Goal: Task Accomplishment & Management: Use online tool/utility

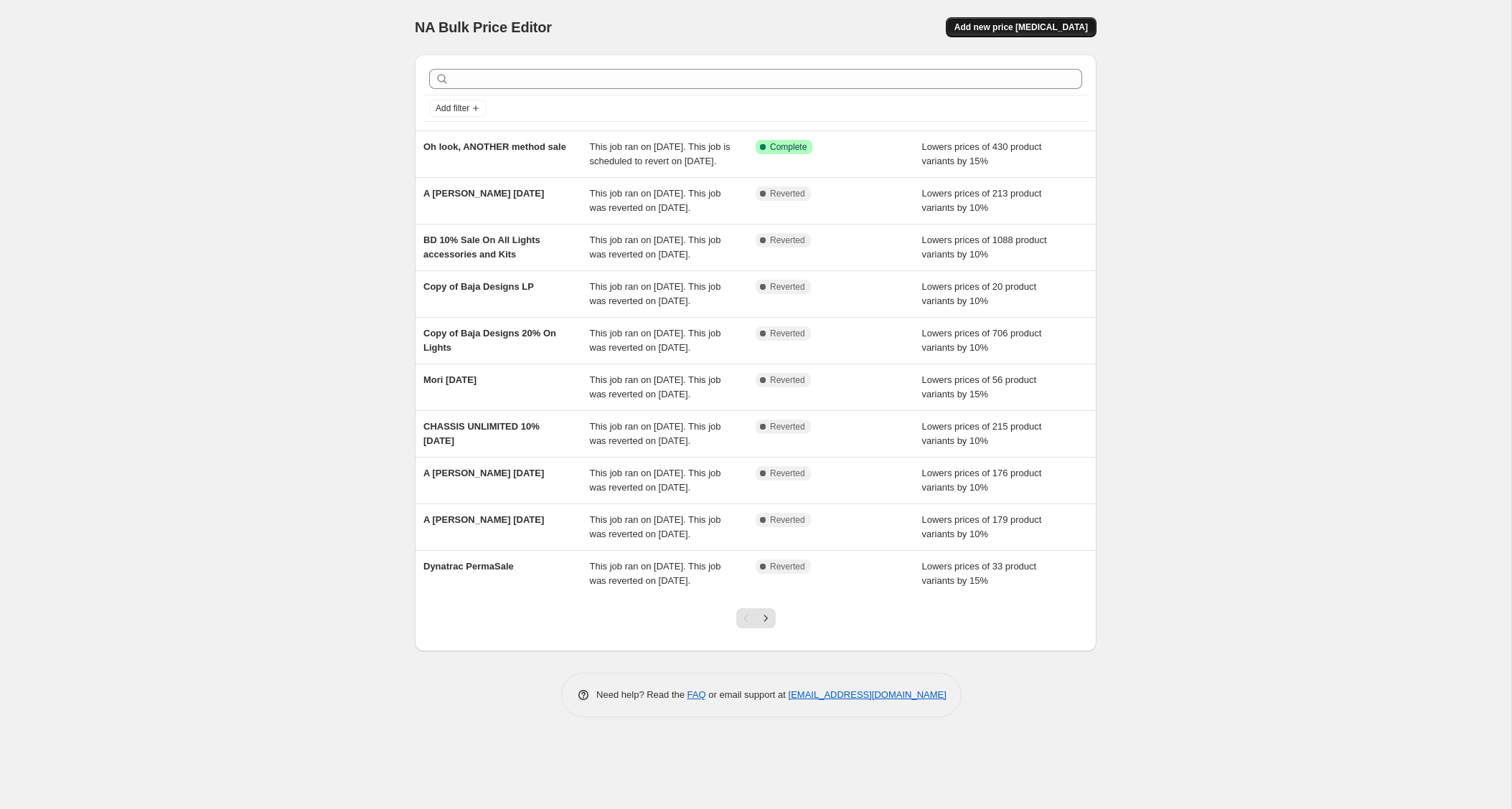
click at [1021, 25] on span "Add new price [MEDICAL_DATA]" at bounding box center [1021, 27] width 133 height 11
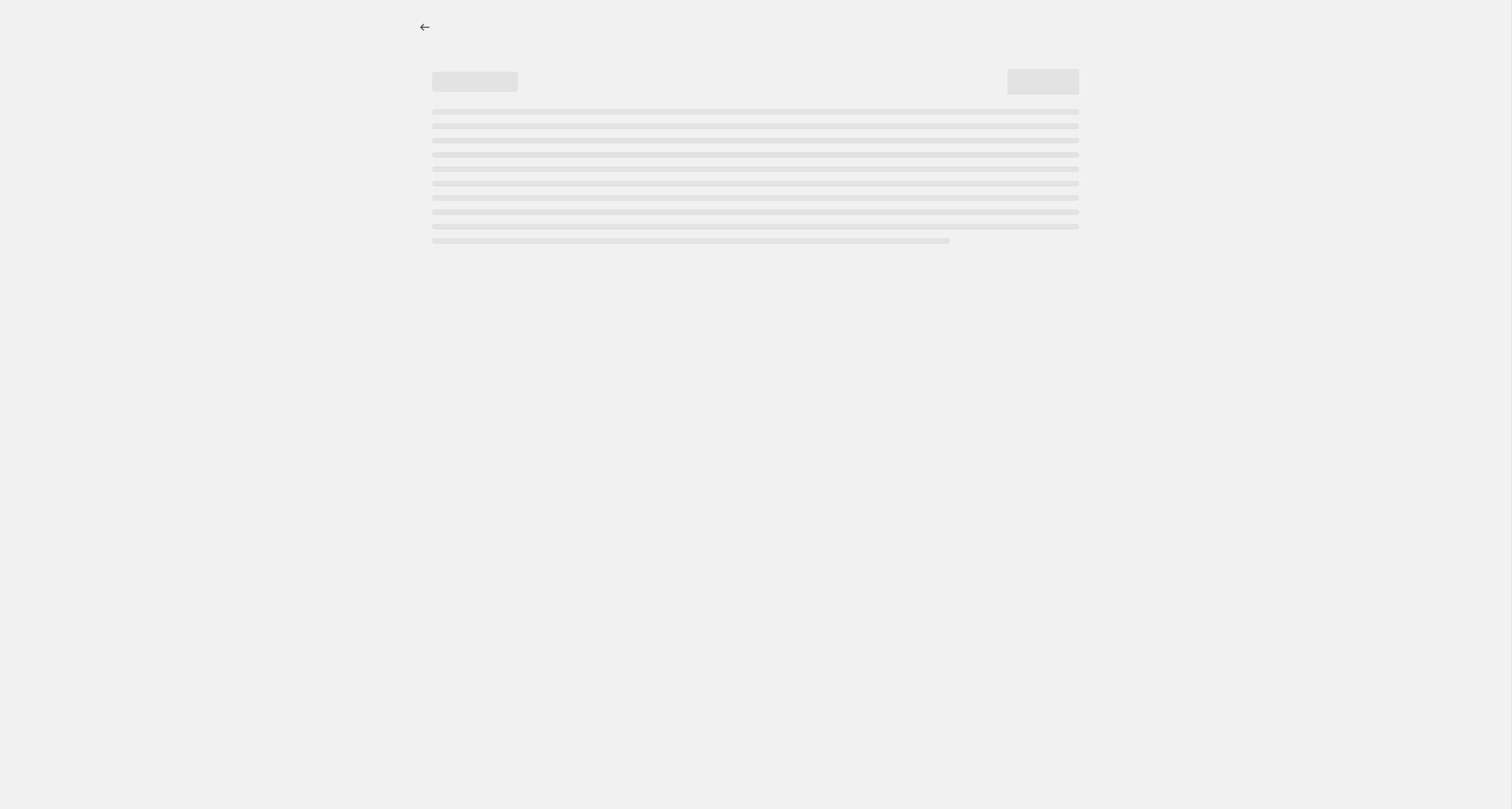
select select "percentage"
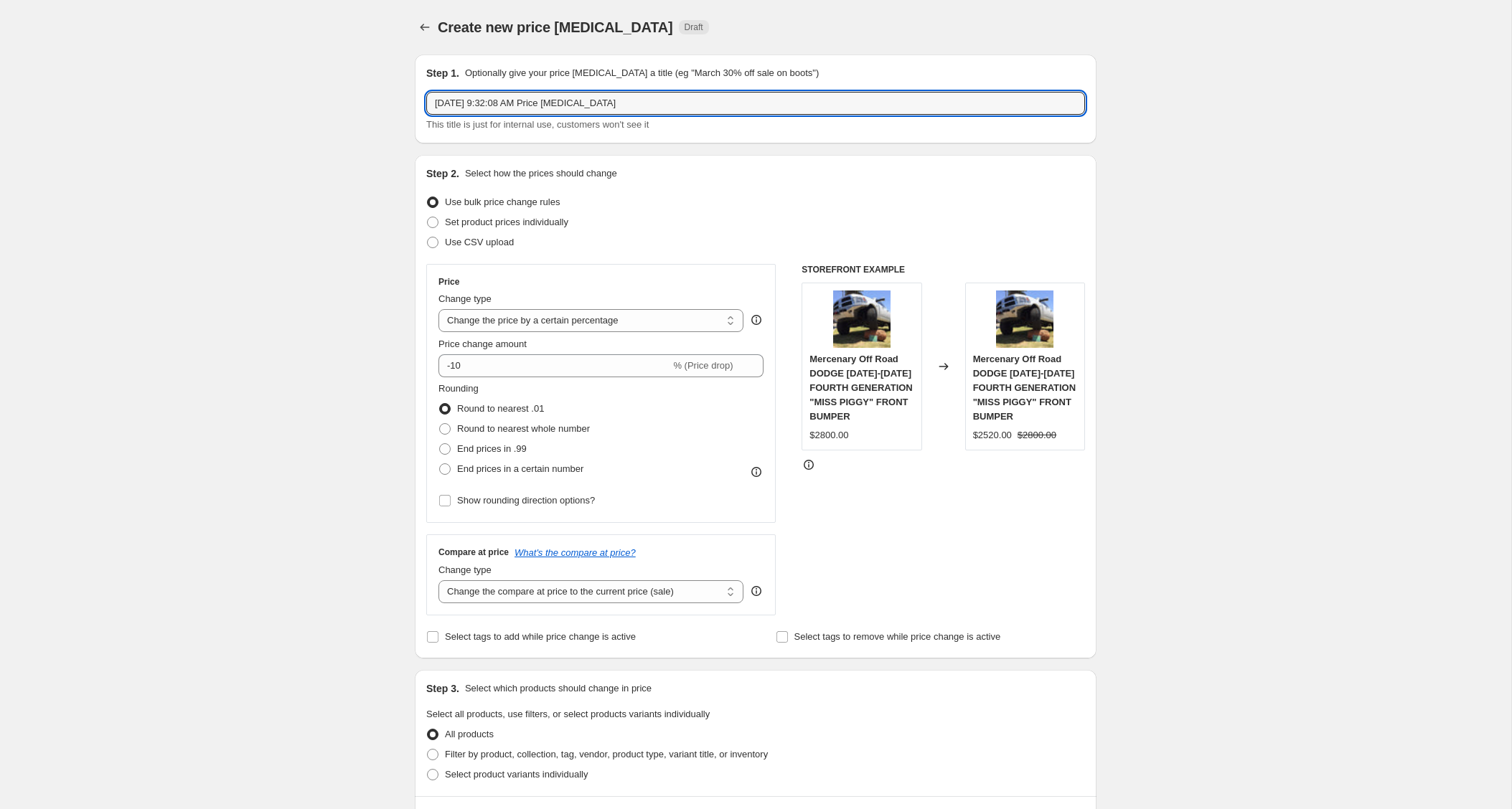
drag, startPoint x: 625, startPoint y: 101, endPoint x: 369, endPoint y: 101, distance: 256.0
click at [369, 101] on div "Create new price [MEDICAL_DATA]. This page is ready Create new price [MEDICAL_D…" at bounding box center [755, 728] width 1511 height 1457
type input "Mopar Price Increase"
click at [569, 327] on select "Change the price to a certain amount Change the price by a certain amount Chang…" at bounding box center [591, 320] width 305 height 23
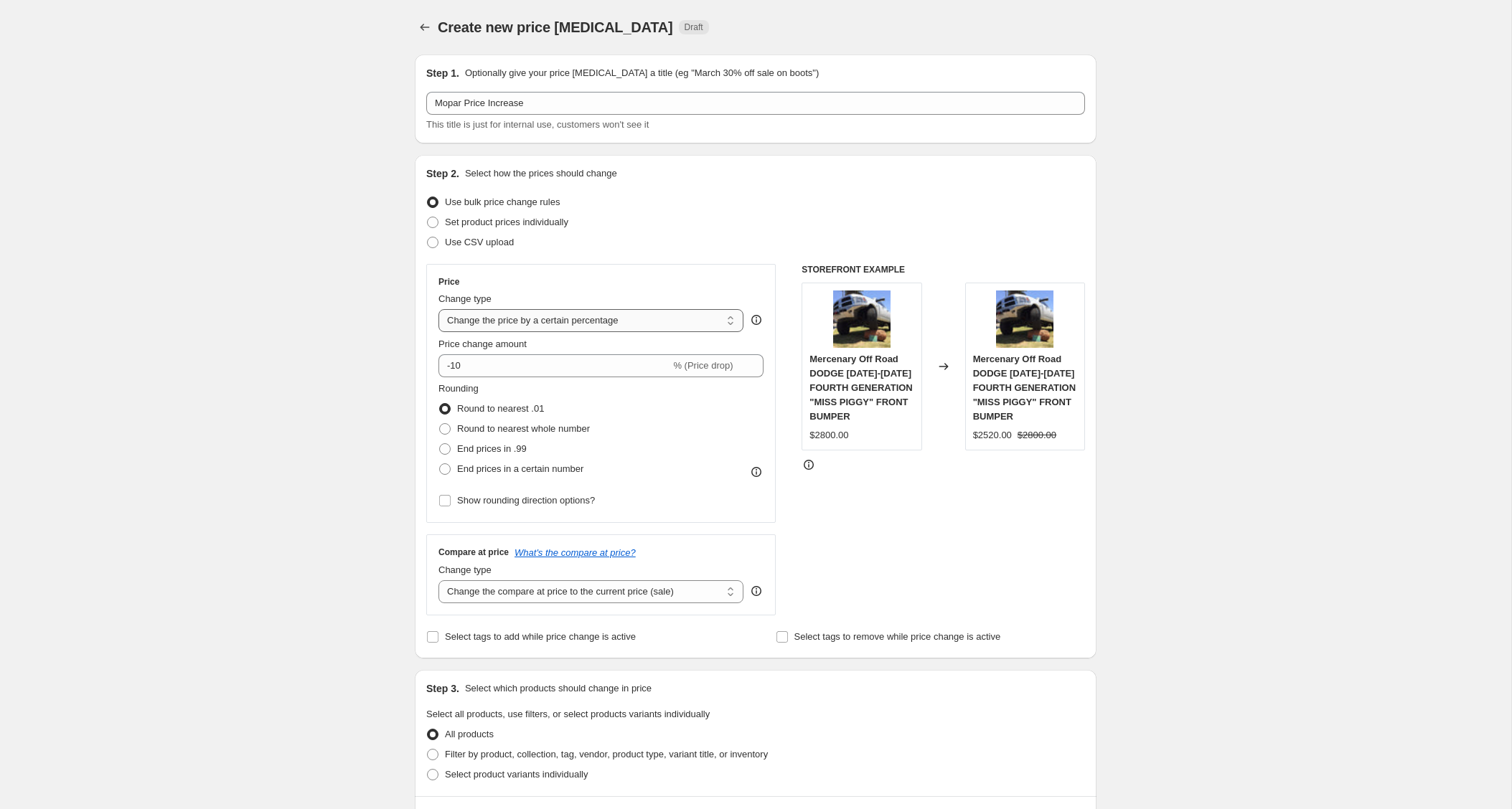
select select "by"
click at [438, 309] on select "Change the price to a certain amount Change the price by a certain amount Chang…" at bounding box center [591, 320] width 305 height 23
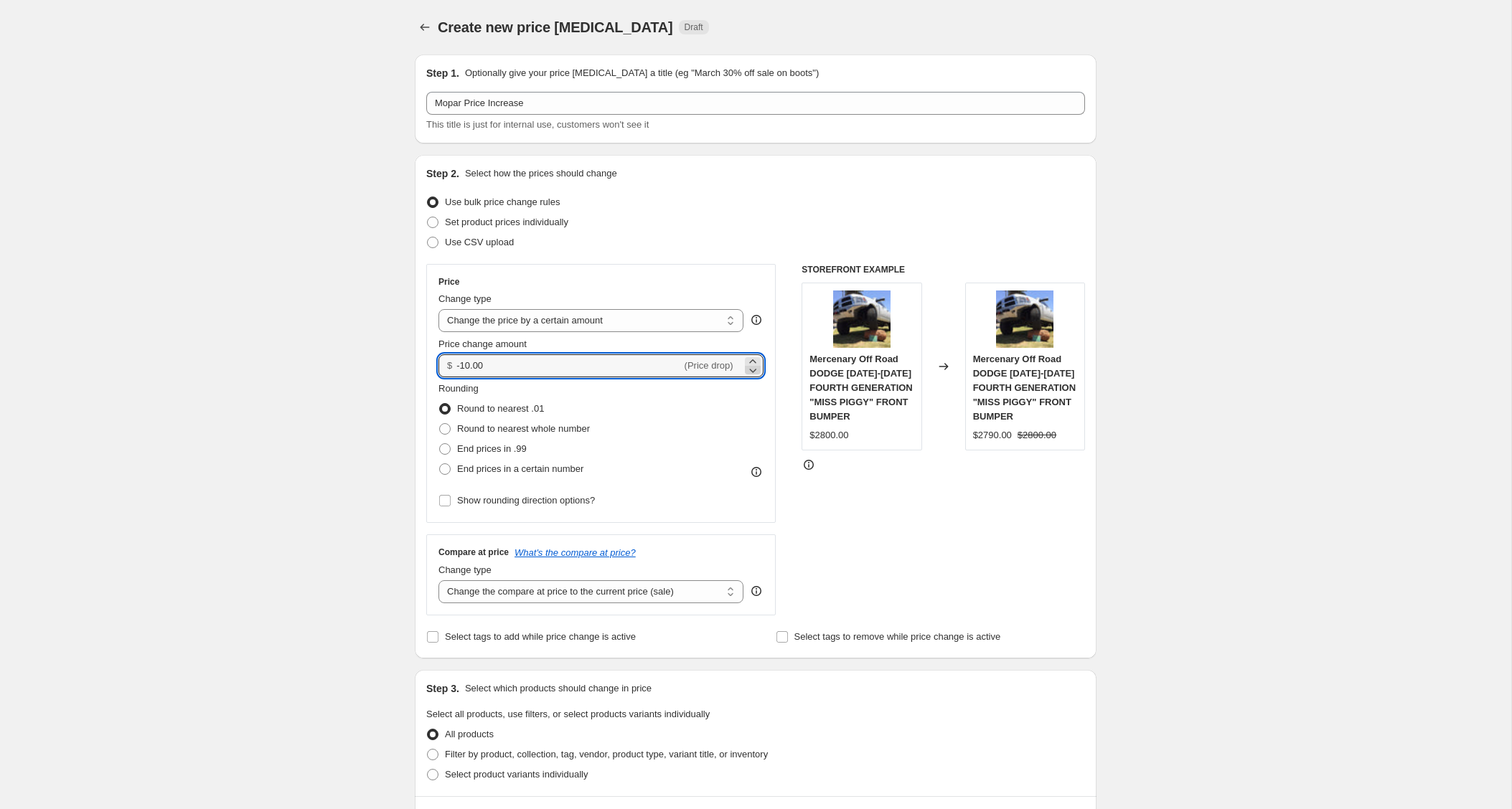
click at [750, 364] on icon at bounding box center [753, 370] width 15 height 15
click at [751, 368] on icon at bounding box center [753, 370] width 15 height 15
drag, startPoint x: 494, startPoint y: 362, endPoint x: 447, endPoint y: 362, distance: 47.0
click at [447, 362] on div "$ -10.02 (Price drop)" at bounding box center [600, 365] width 325 height 23
type input "60.00"
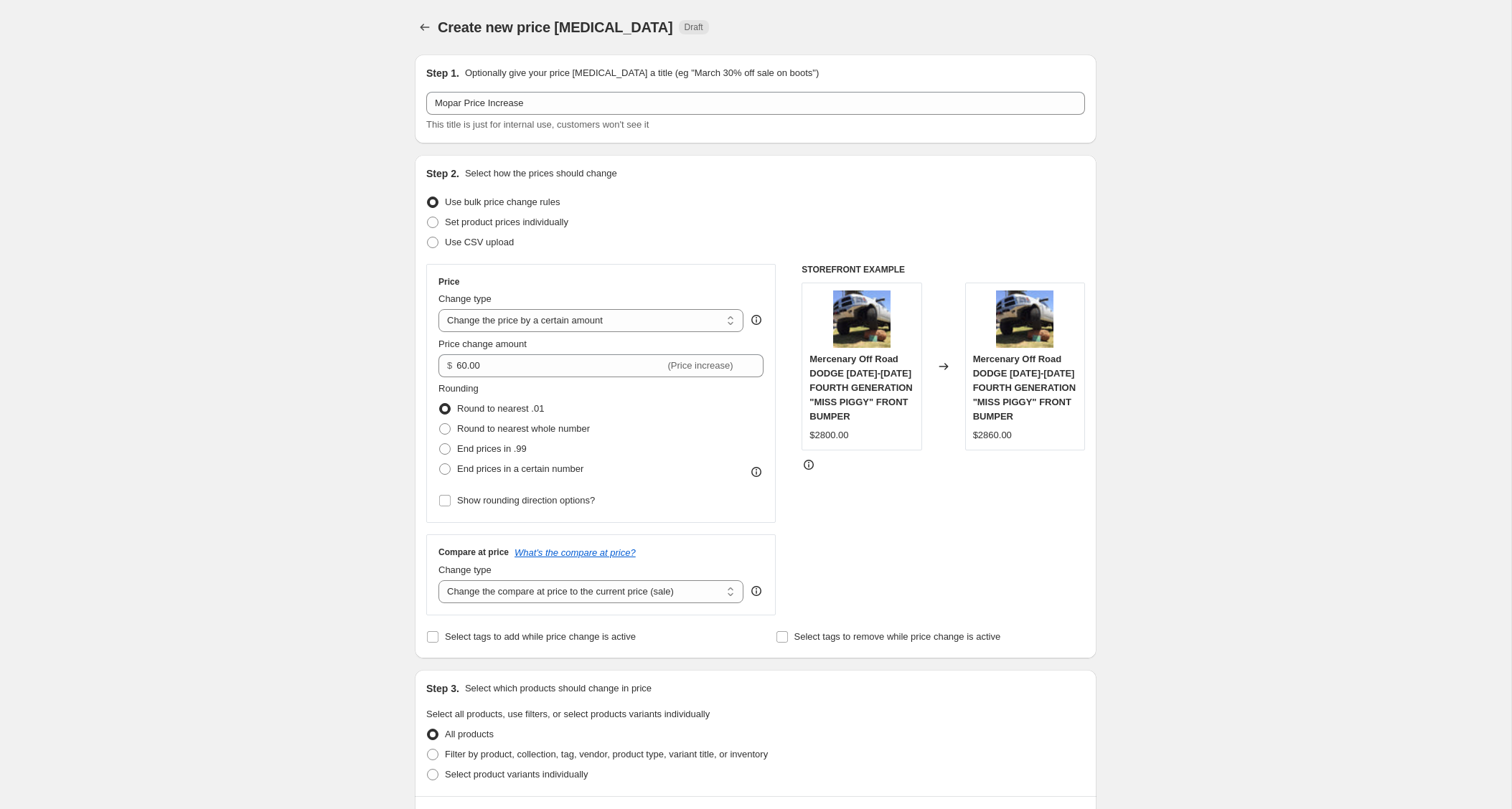
click at [327, 361] on div "Create new price [MEDICAL_DATA]. This page is ready Create new price [MEDICAL_D…" at bounding box center [755, 728] width 1511 height 1457
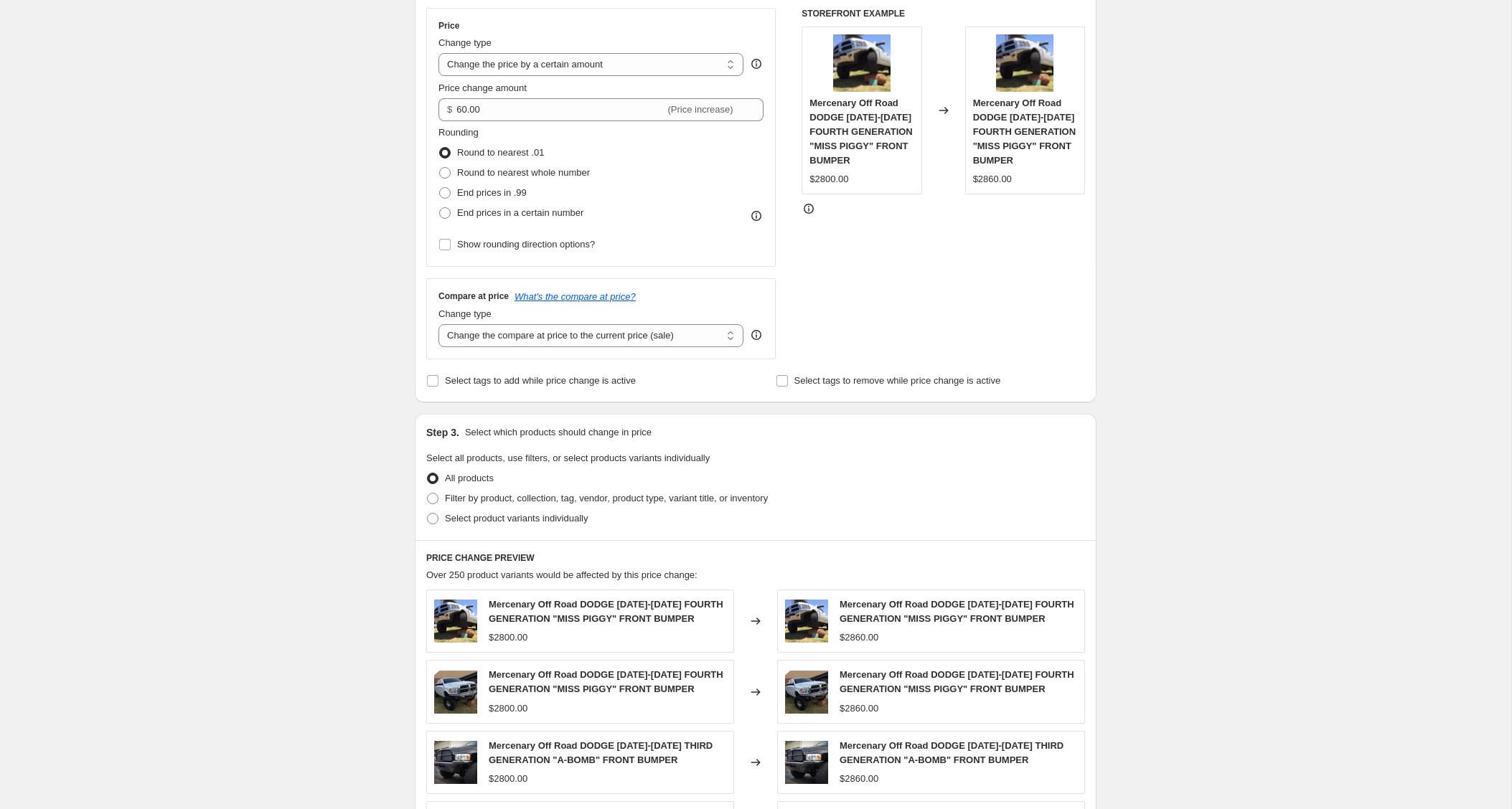
scroll to position [288, 0]
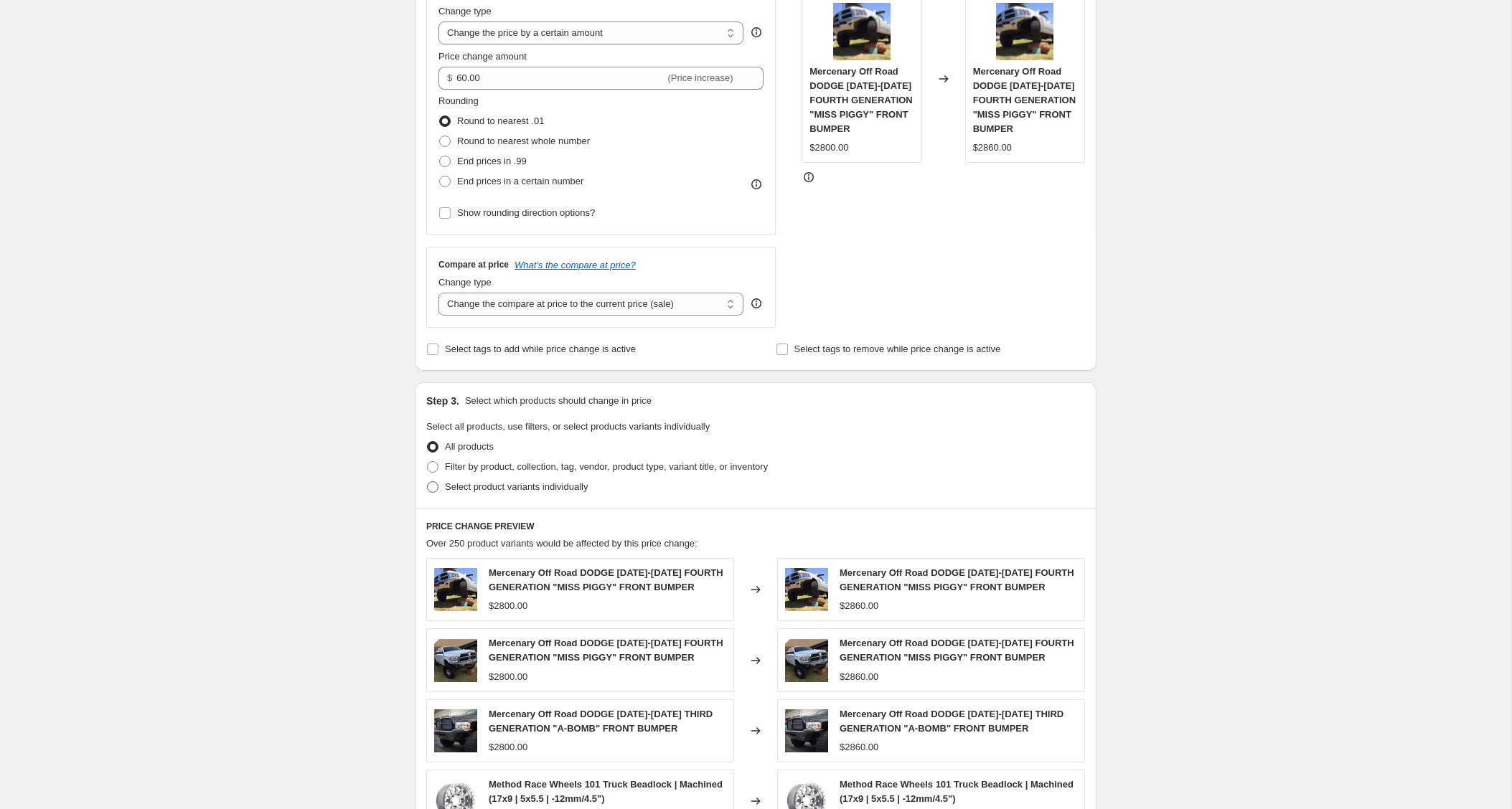
click at [432, 483] on span at bounding box center [432, 487] width 11 height 11
click at [428, 482] on input "Select product variants individually" at bounding box center [427, 482] width 1 height 1
radio input "true"
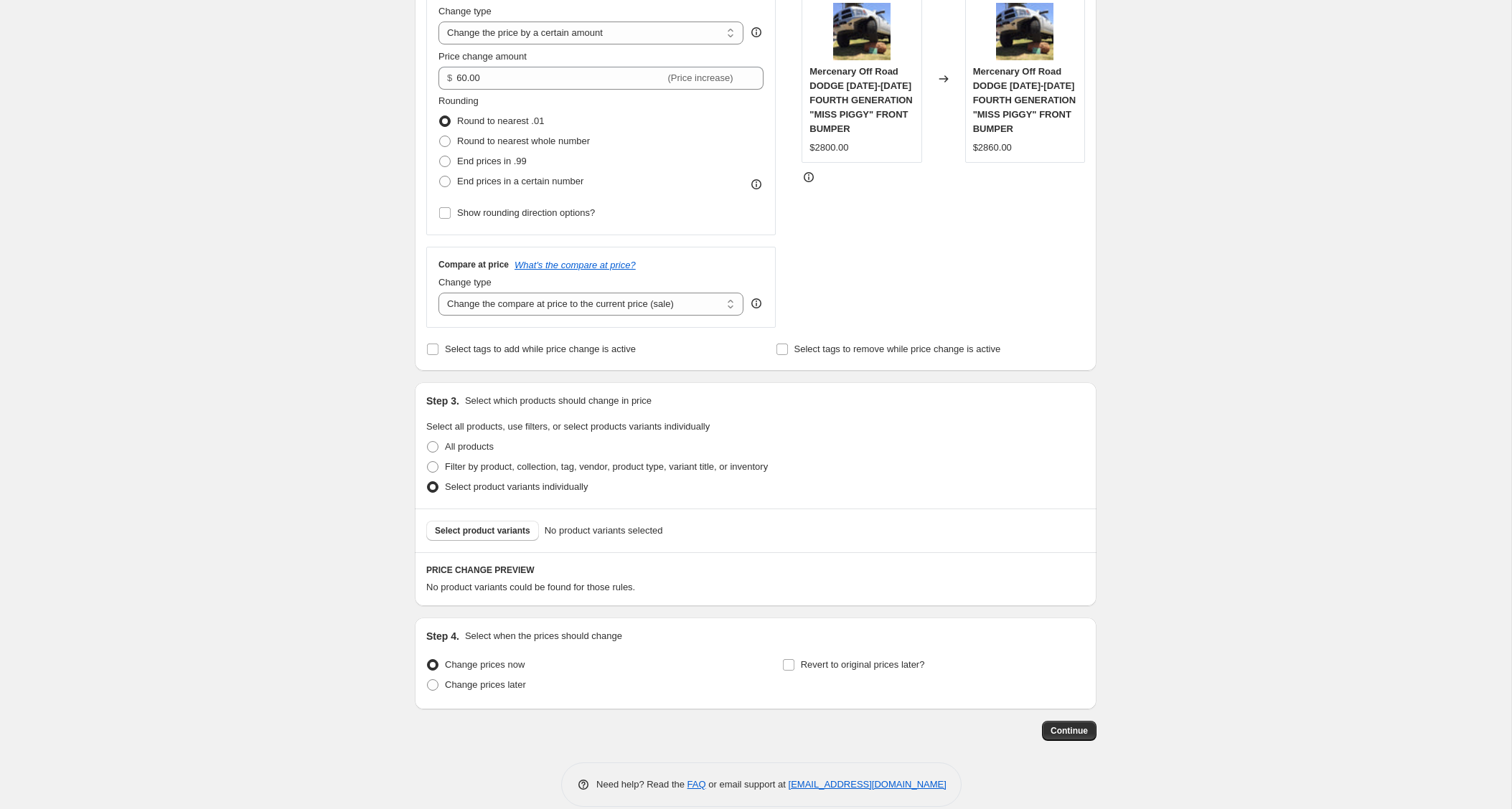
scroll to position [294, 0]
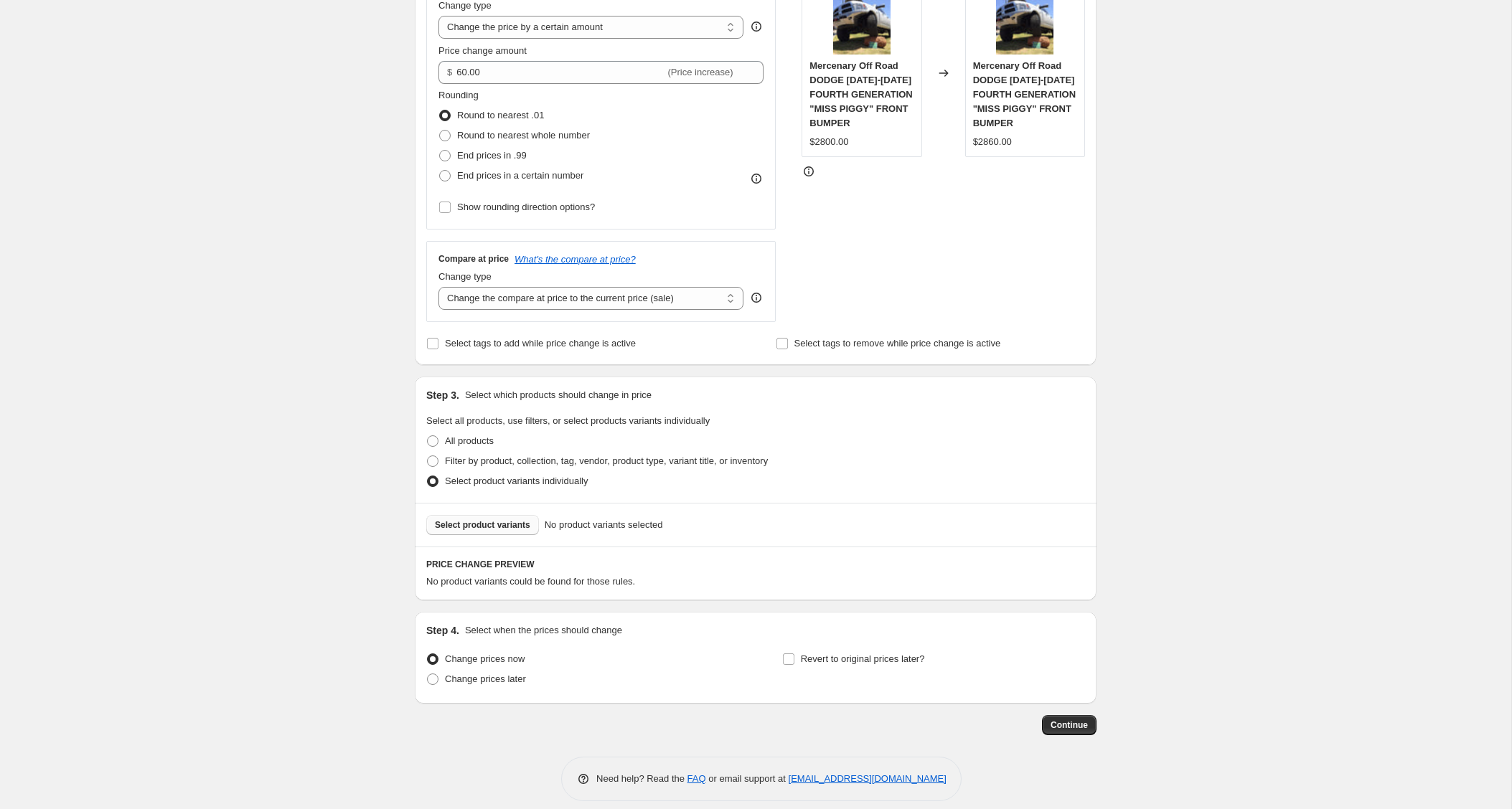
click at [520, 523] on span "Select product variants" at bounding box center [482, 525] width 95 height 11
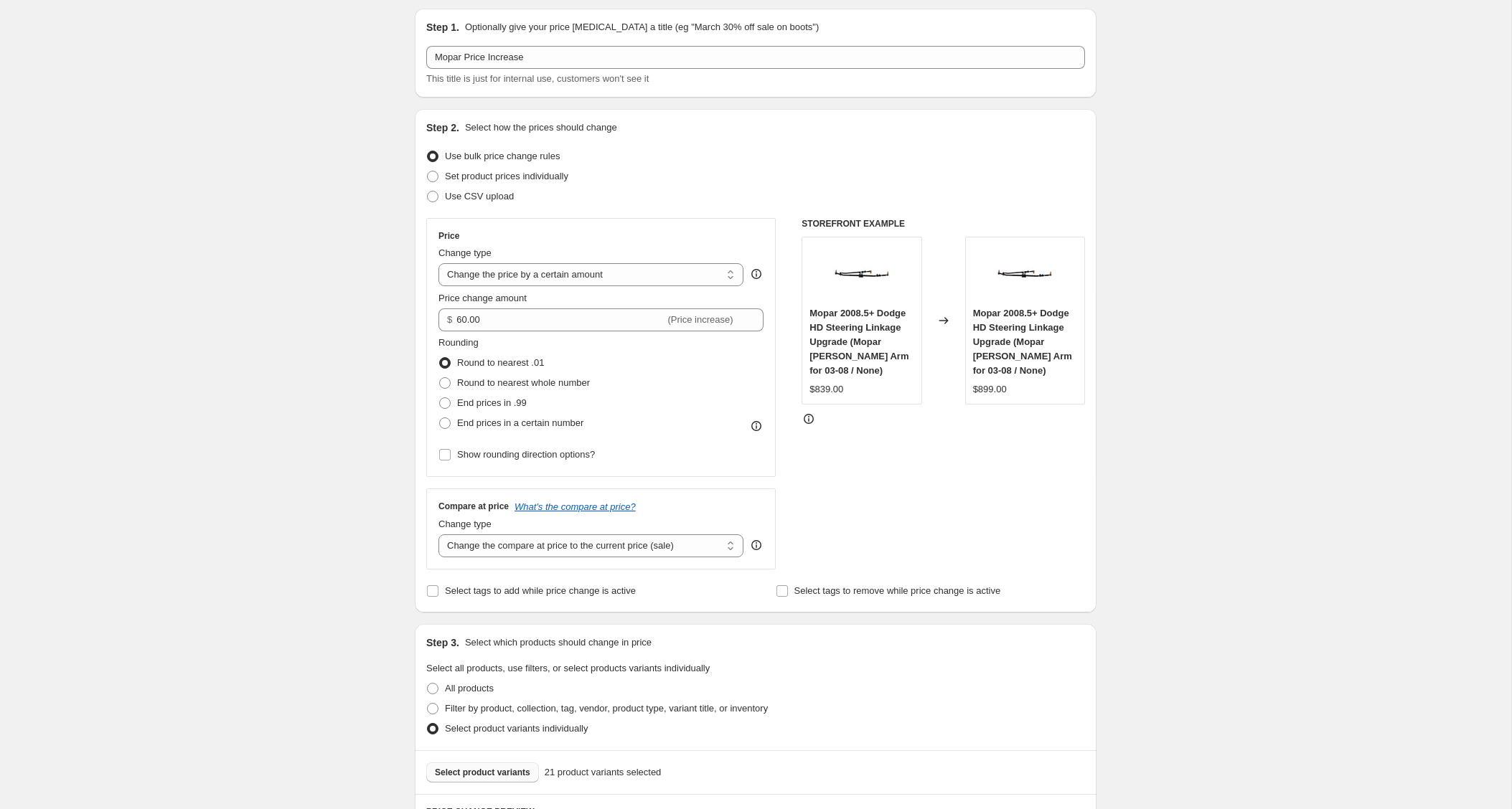
scroll to position [0, 0]
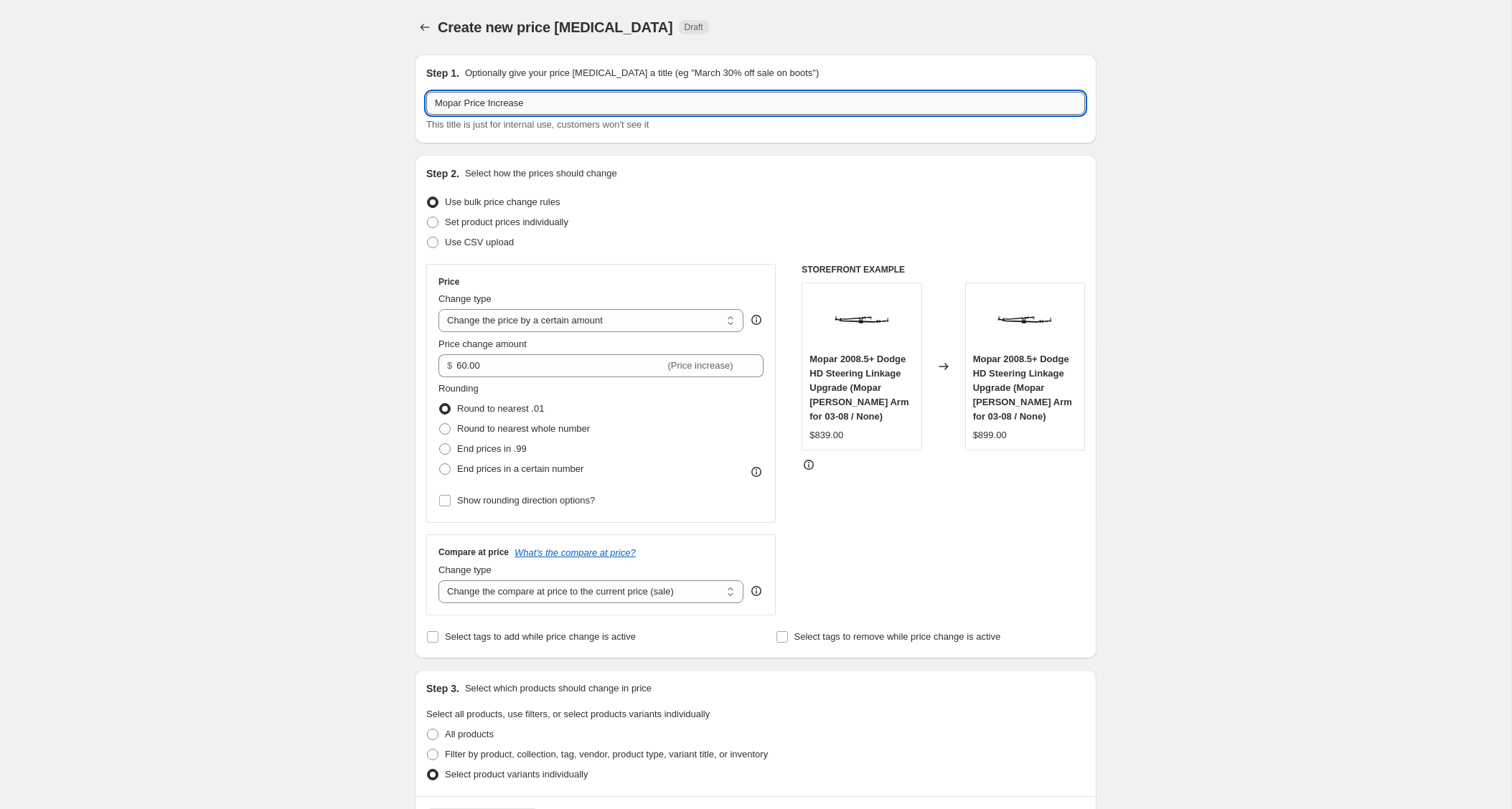
click at [465, 106] on input "Mopar Price Increase" at bounding box center [755, 103] width 658 height 23
click at [766, 46] on div "Create new price [MEDICAL_DATA]. This page is ready Create new price [MEDICAL_D…" at bounding box center [755, 27] width 682 height 55
click at [477, 103] on input "Mopar 09+ Price Increase" at bounding box center [755, 103] width 658 height 23
type input "Mopar 08+ Price Increase"
click at [677, 172] on div "Step 2. Select how the prices should change" at bounding box center [755, 173] width 658 height 15
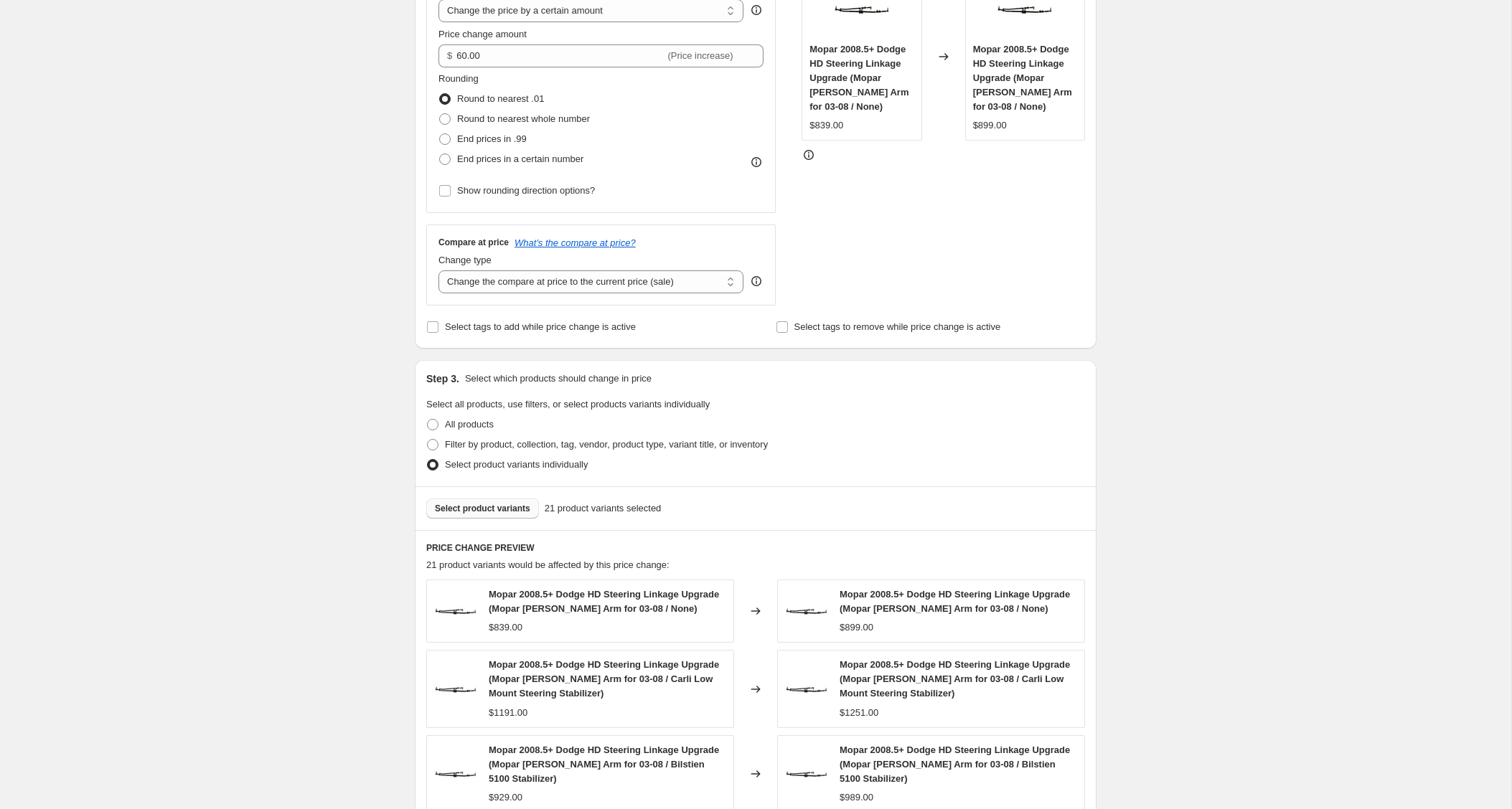
scroll to position [735, 0]
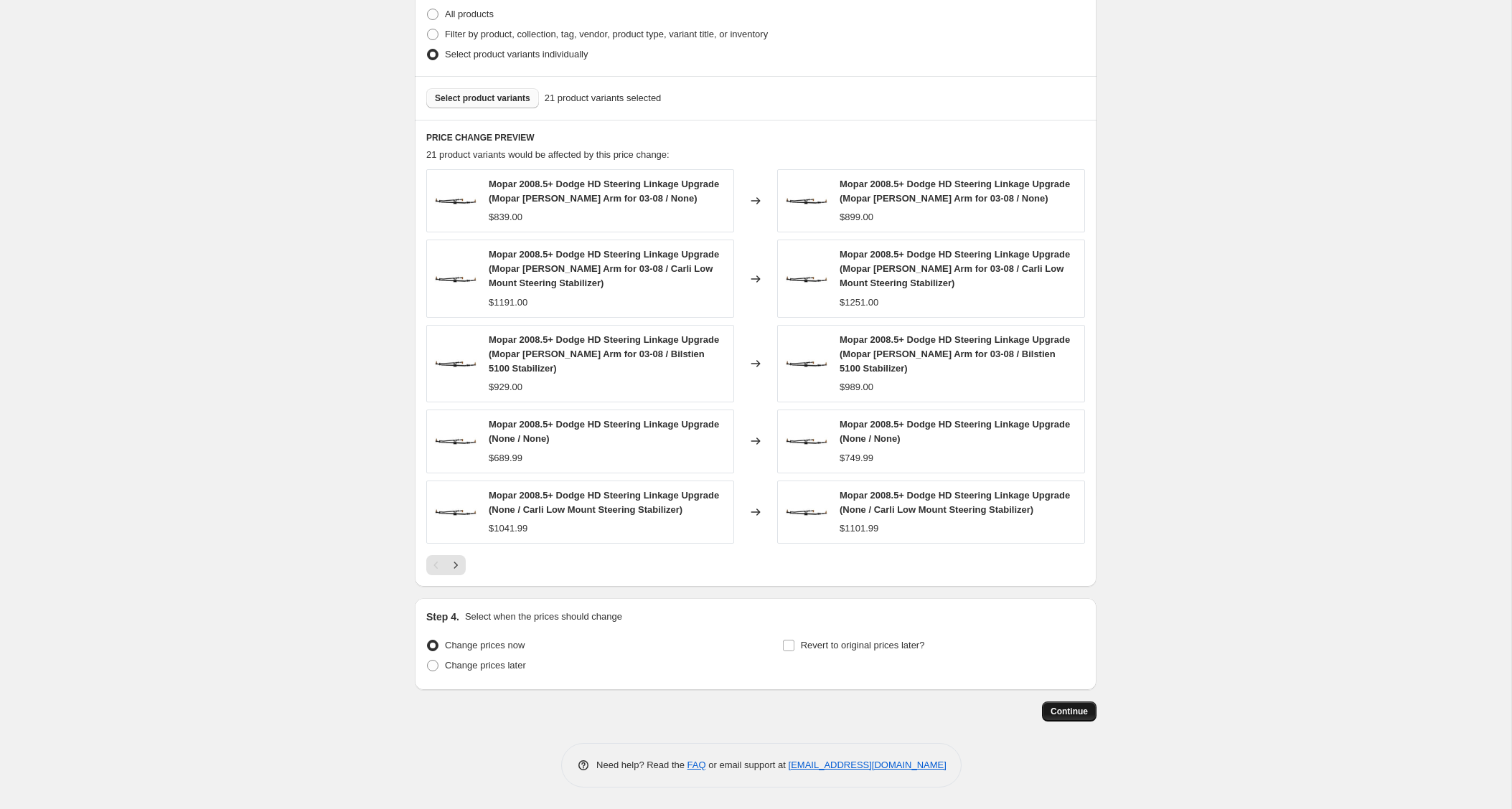
click at [1060, 715] on span "Continue" at bounding box center [1069, 711] width 37 height 11
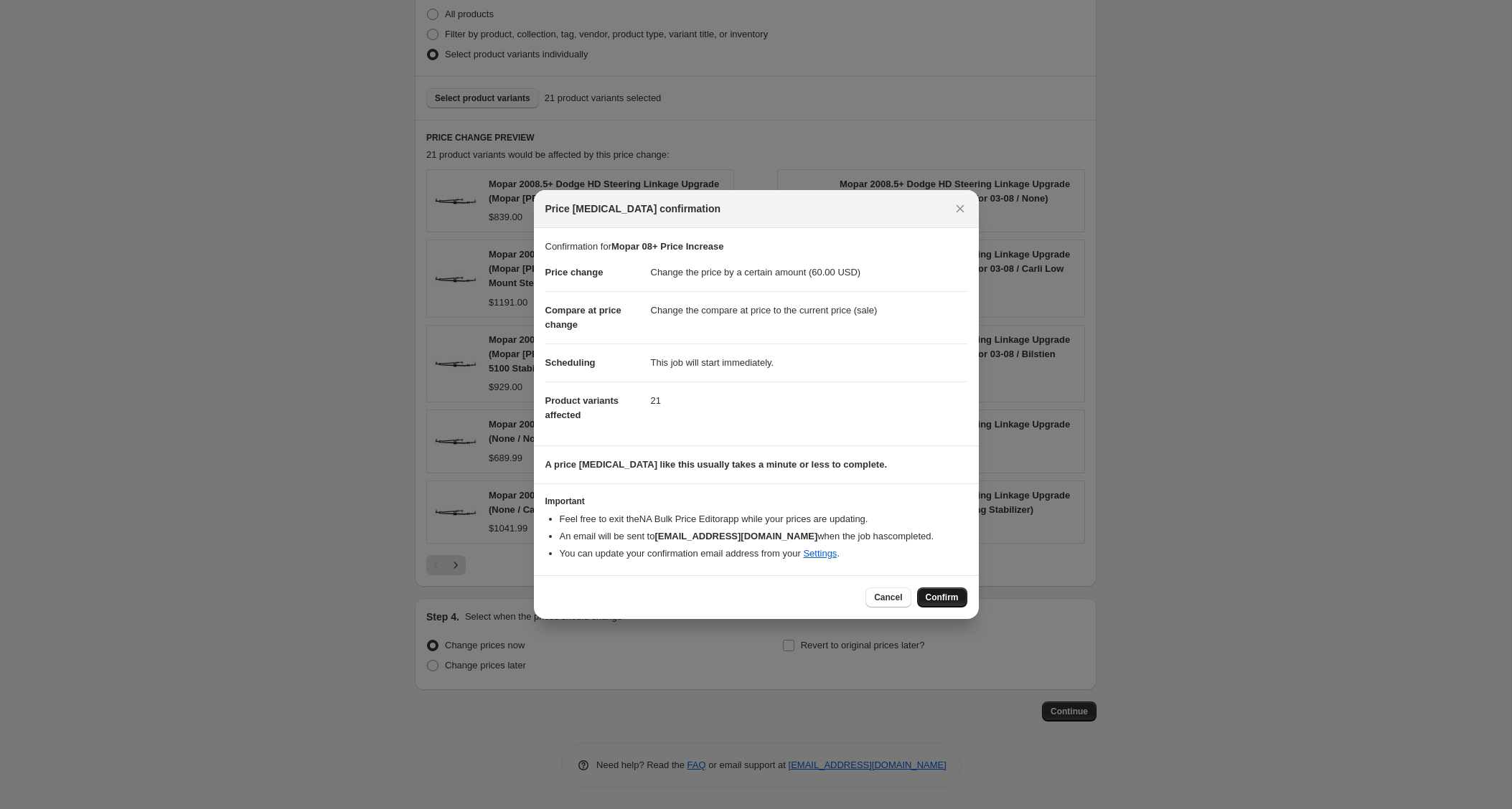
click at [946, 594] on span "Confirm" at bounding box center [942, 598] width 33 height 11
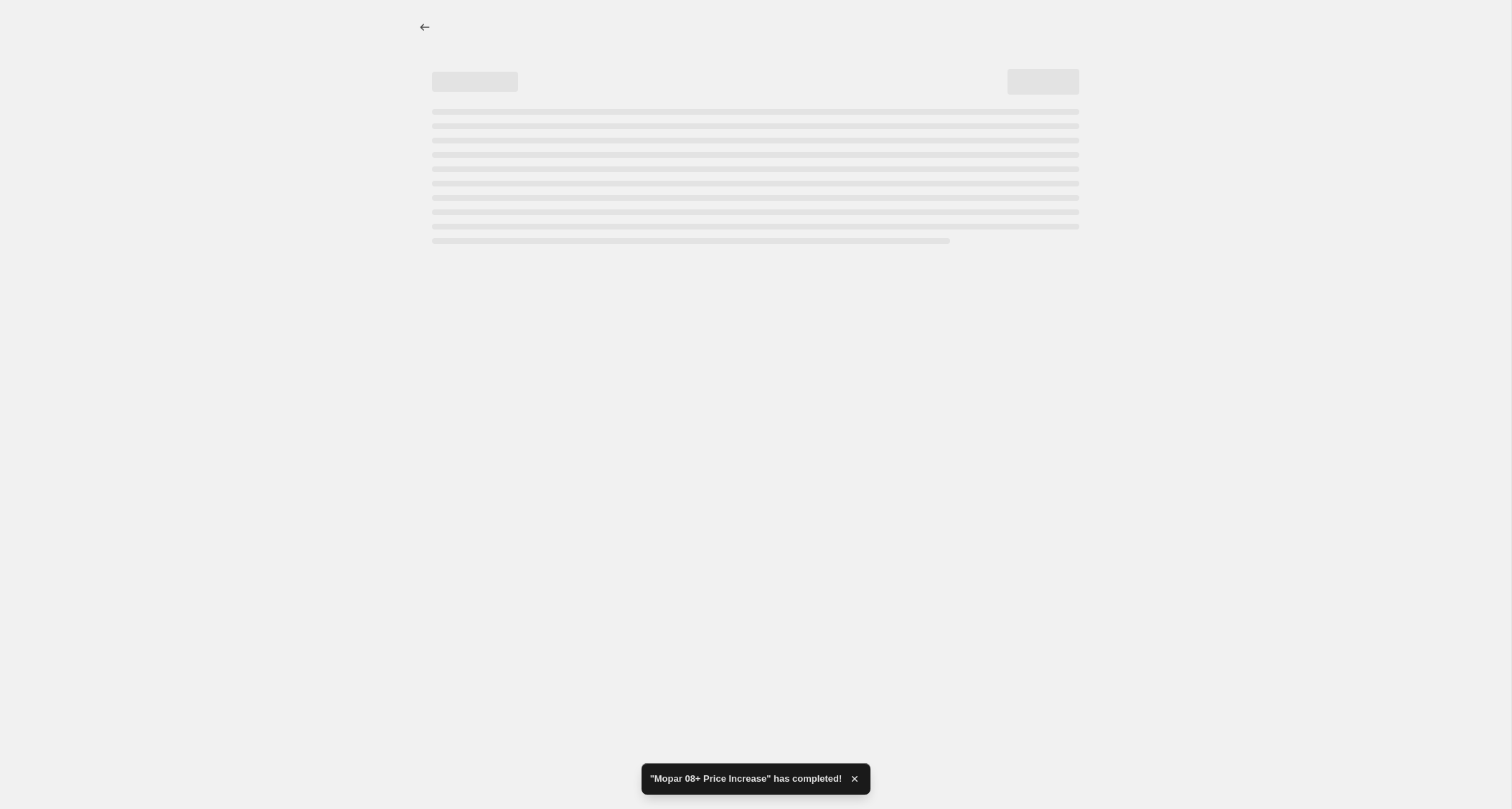
select select "by"
